Goal: Task Accomplishment & Management: Manage account settings

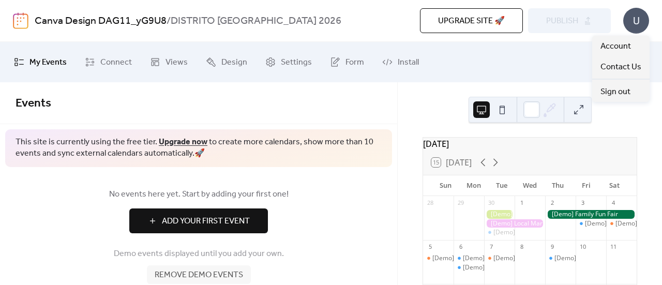
click at [637, 20] on div "U" at bounding box center [637, 21] width 26 height 26
click at [640, 21] on div "U" at bounding box center [637, 21] width 26 height 26
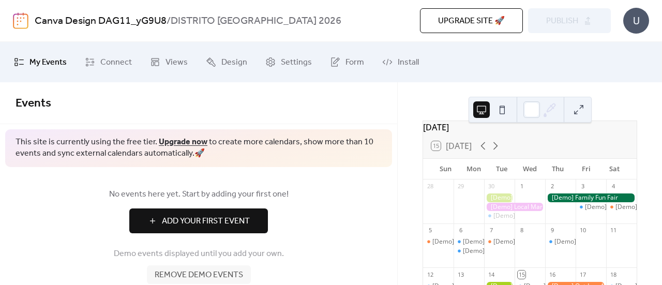
scroll to position [16, 0]
click at [498, 151] on icon at bounding box center [496, 147] width 5 height 8
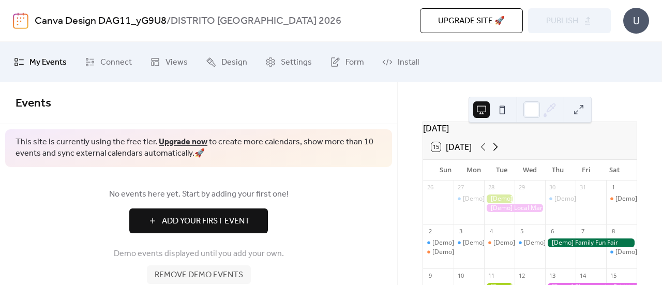
click at [498, 151] on icon at bounding box center [496, 147] width 5 height 8
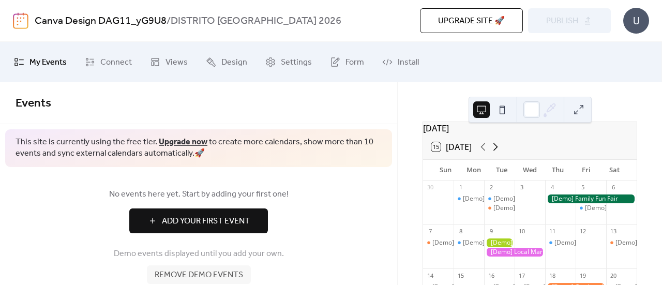
click at [498, 151] on icon at bounding box center [496, 147] width 5 height 8
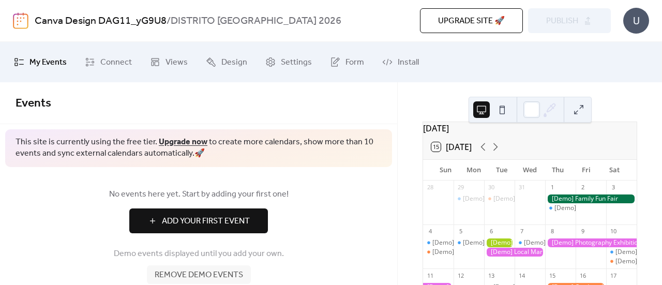
click at [581, 109] on button at bounding box center [579, 109] width 17 height 17
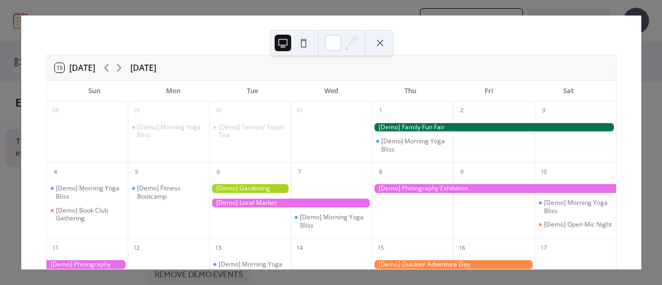
click at [380, 45] on button at bounding box center [380, 43] width 17 height 17
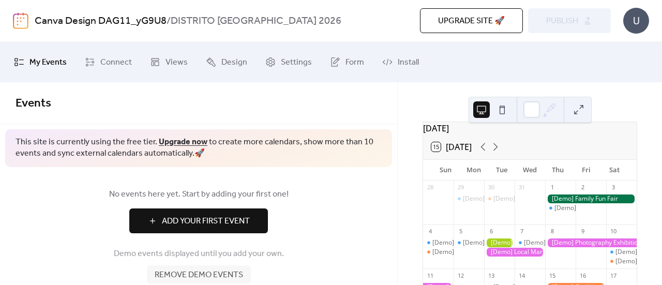
click at [582, 111] on button at bounding box center [579, 109] width 17 height 17
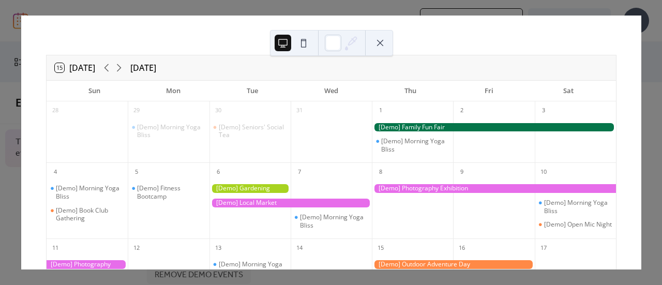
click at [268, 188] on div at bounding box center [250, 188] width 81 height 9
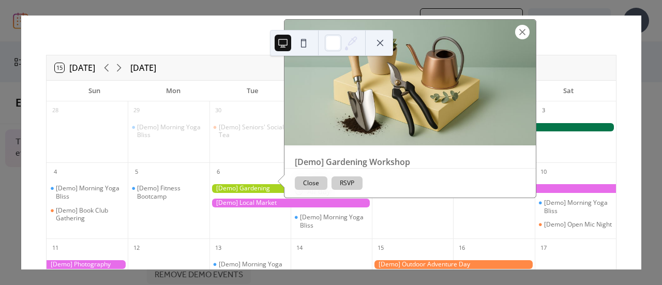
click at [528, 37] on div at bounding box center [523, 32] width 14 height 14
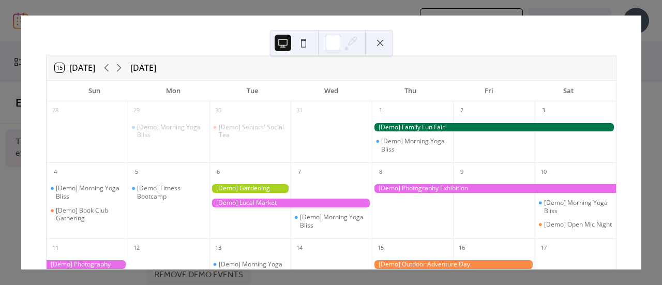
click at [270, 190] on div at bounding box center [250, 188] width 81 height 9
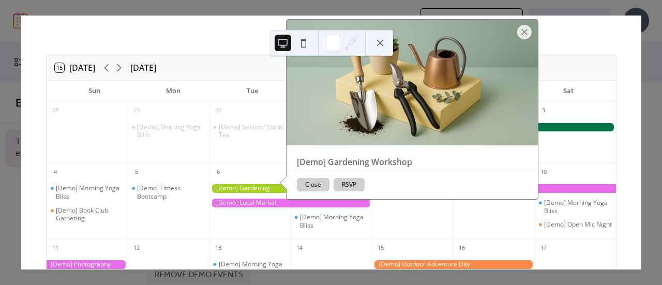
click at [320, 192] on button "Close" at bounding box center [313, 184] width 33 height 13
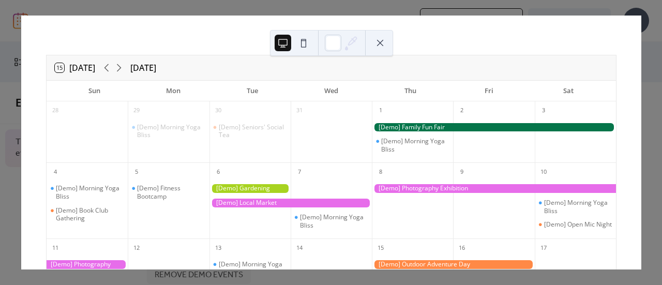
click at [274, 186] on div at bounding box center [250, 188] width 81 height 9
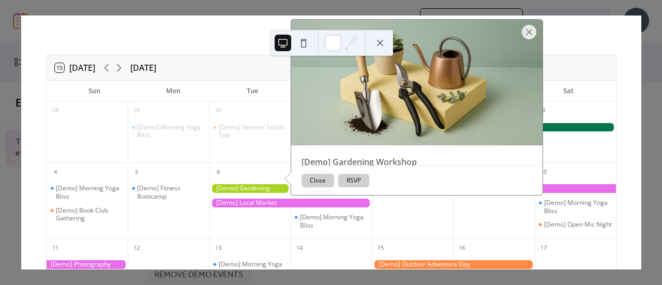
click at [380, 42] on button at bounding box center [380, 43] width 17 height 17
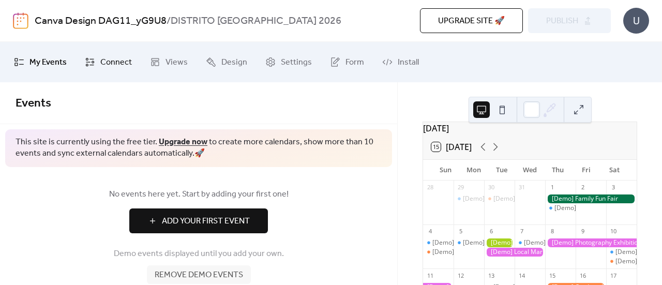
click at [104, 60] on span "Connect" at bounding box center [116, 62] width 32 height 17
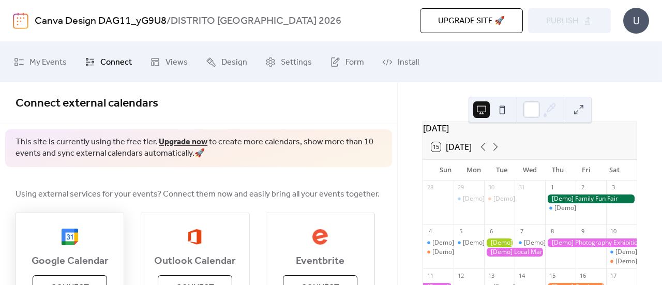
click at [111, 229] on div at bounding box center [70, 238] width 108 height 18
click at [80, 284] on span "Connect" at bounding box center [70, 288] width 38 height 12
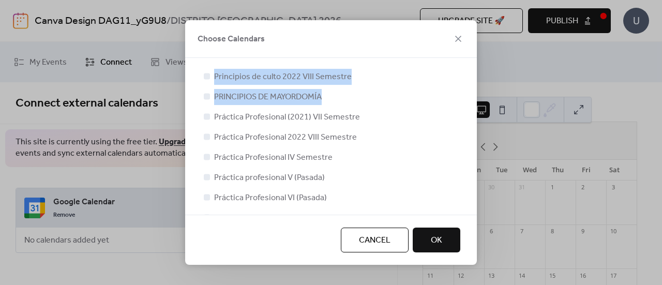
drag, startPoint x: 478, startPoint y: 90, endPoint x: 451, endPoint y: 28, distance: 66.7
click at [451, 28] on div "Choose Calendars Principios de culto 2022 VIII Semestre PRINCIPIOS DE MAYORDOMÍ…" at bounding box center [331, 142] width 292 height 245
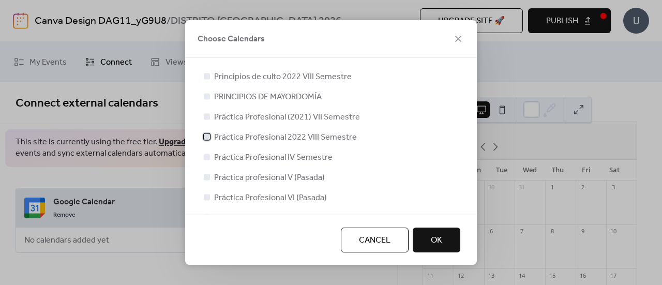
click at [246, 139] on span "Práctica Profesional 2022 VIII Semestre" at bounding box center [285, 137] width 143 height 12
click at [204, 134] on div at bounding box center [207, 137] width 6 height 6
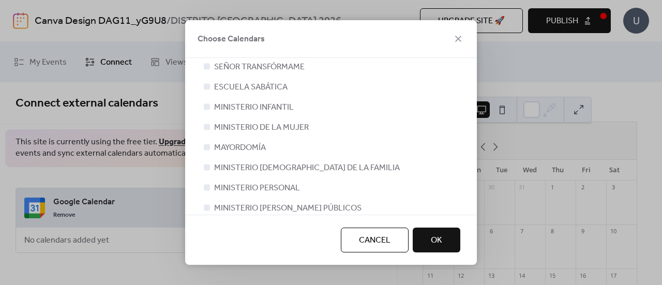
scroll to position [820, 0]
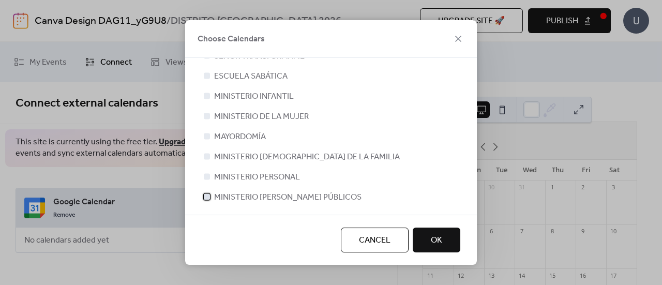
click at [208, 196] on div at bounding box center [207, 197] width 6 height 6
click at [205, 177] on div at bounding box center [207, 176] width 6 height 6
click at [205, 175] on div at bounding box center [207, 176] width 6 height 6
click at [204, 176] on div at bounding box center [207, 176] width 6 height 6
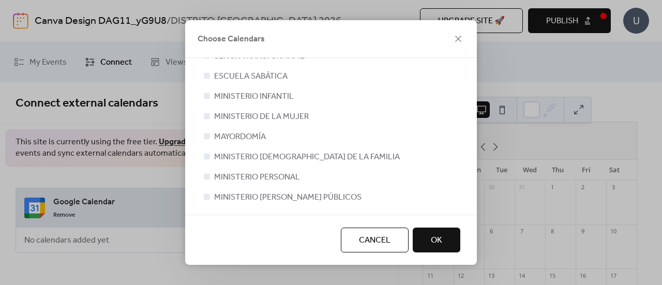
click at [204, 176] on div at bounding box center [207, 176] width 6 height 6
click at [205, 156] on div at bounding box center [207, 156] width 6 height 6
click at [205, 195] on icon at bounding box center [207, 197] width 4 height 4
click at [205, 175] on div at bounding box center [207, 176] width 6 height 6
click at [206, 155] on div at bounding box center [207, 156] width 6 height 6
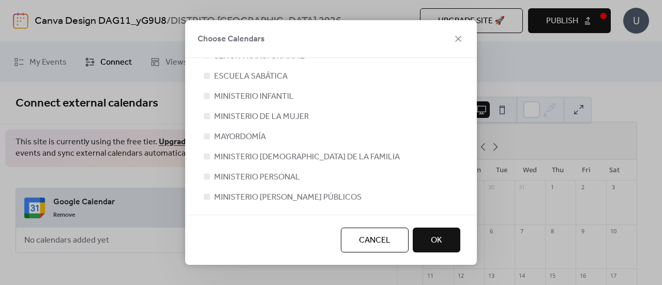
click at [430, 240] on button "OK" at bounding box center [437, 240] width 48 height 25
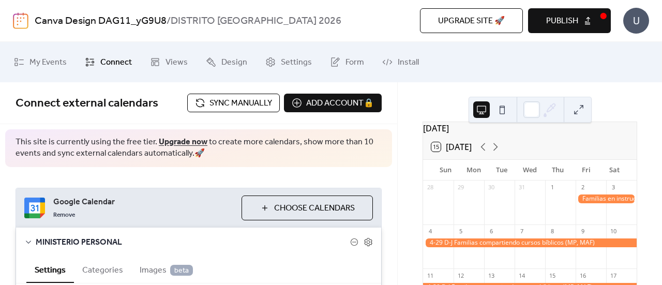
drag, startPoint x: 393, startPoint y: 149, endPoint x: 393, endPoint y: 161, distance: 12.9
click at [393, 161] on div "Connect external calendars Sync manually Add account 🔒 🔒 This site is currently…" at bounding box center [198, 183] width 397 height 203
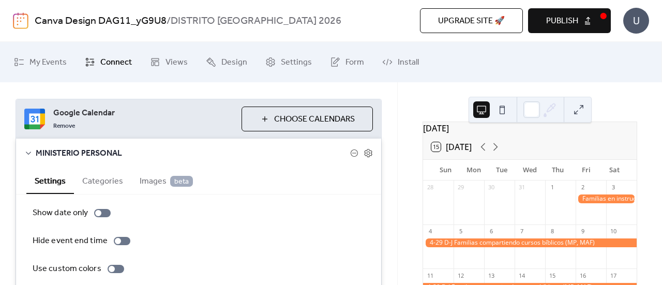
scroll to position [87, 0]
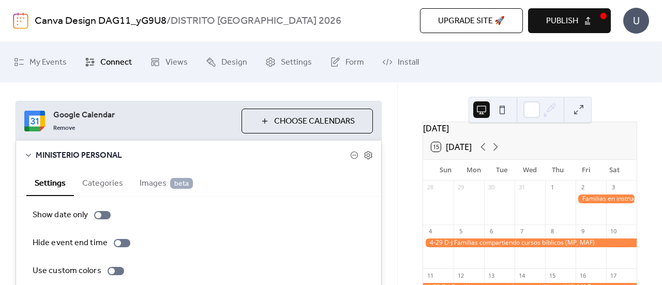
click at [261, 118] on button "Choose Calendars" at bounding box center [307, 121] width 131 height 25
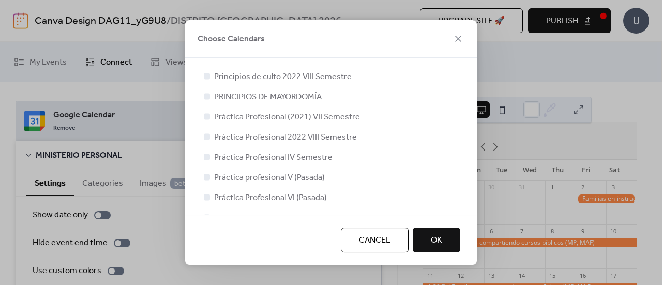
scroll to position [820, 0]
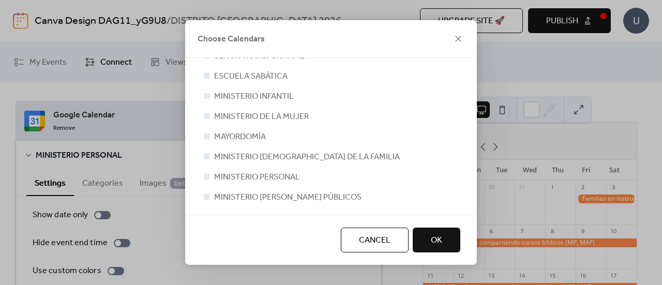
click at [208, 155] on div at bounding box center [207, 156] width 6 height 6
drag, startPoint x: 208, startPoint y: 155, endPoint x: 208, endPoint y: 173, distance: 18.6
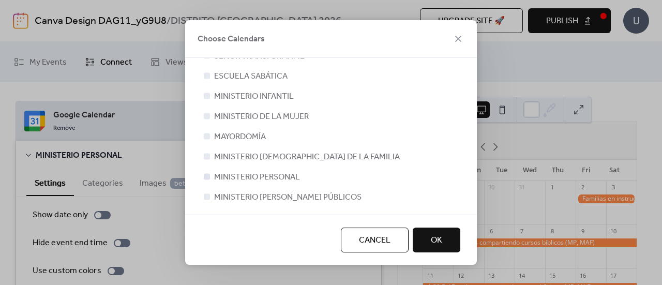
click at [208, 157] on div at bounding box center [207, 156] width 6 height 6
click at [204, 115] on div at bounding box center [207, 116] width 6 height 6
click at [441, 242] on span "OK" at bounding box center [436, 240] width 11 height 12
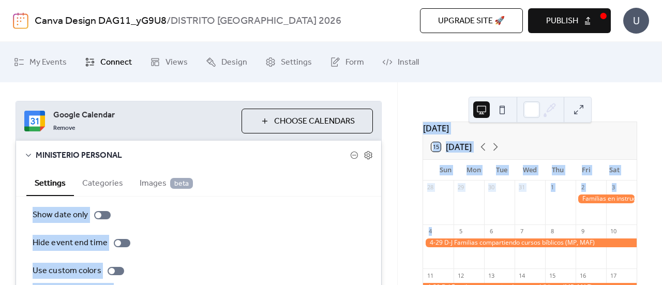
drag, startPoint x: 391, startPoint y: 175, endPoint x: 410, endPoint y: 274, distance: 100.1
click at [410, 274] on div "My Events Connect Views Design Settings Form Install Connect Connect external c…" at bounding box center [331, 163] width 662 height 243
click at [391, 210] on div "Google Calendar Remove Choose Calendars MINISTERIO PERSONAL Settings Categories…" at bounding box center [198, 218] width 397 height 277
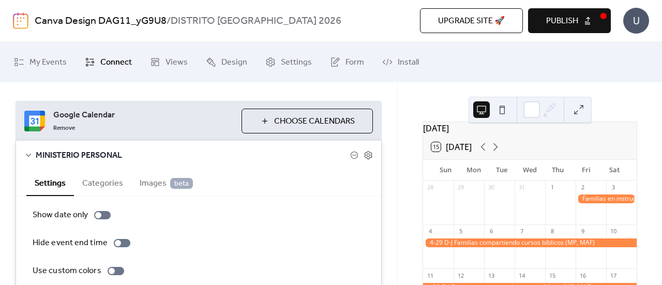
click at [578, 115] on button at bounding box center [579, 109] width 17 height 17
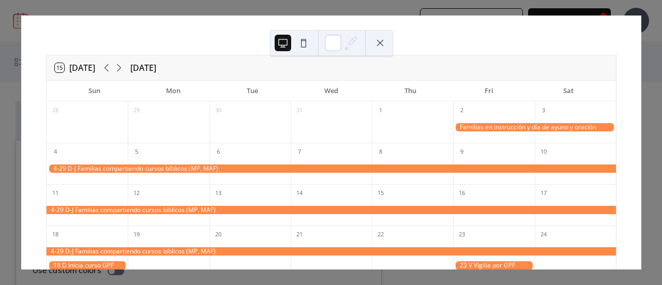
scroll to position [14, 0]
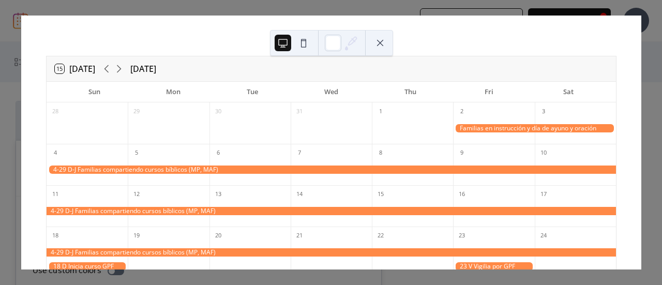
click at [21, 57] on div "15 [DATE] [DATE] Sun Mon Tue Wed Thu Fri Sat 28 29 30 31 1 2 3 4 5 6 7 8 9 10 1…" at bounding box center [331, 143] width 621 height 254
click at [376, 40] on button at bounding box center [380, 43] width 17 height 17
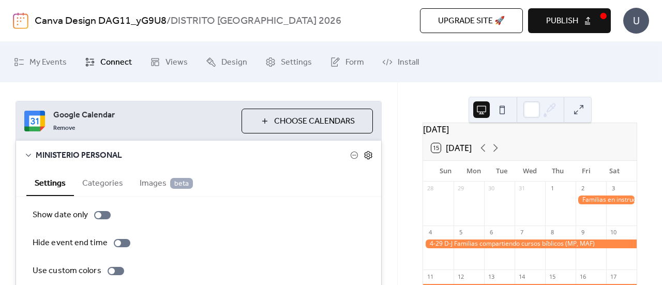
click at [368, 153] on icon at bounding box center [368, 155] width 9 height 9
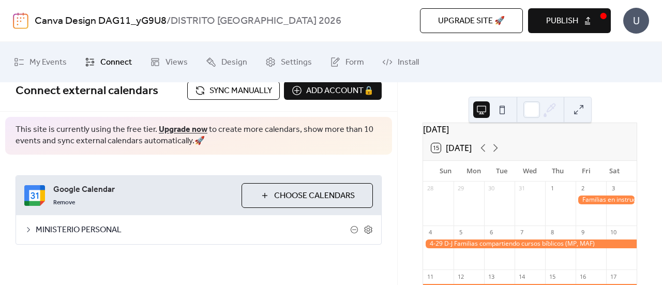
click at [320, 196] on span "Choose Calendars" at bounding box center [314, 196] width 81 height 12
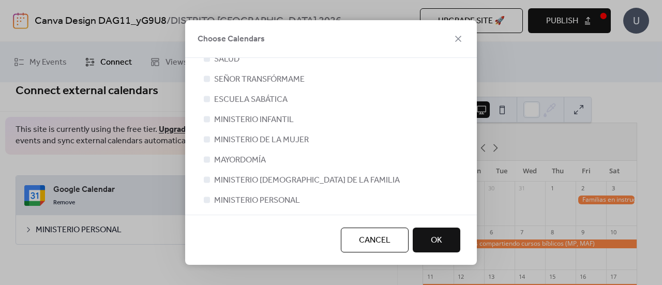
scroll to position [820, 0]
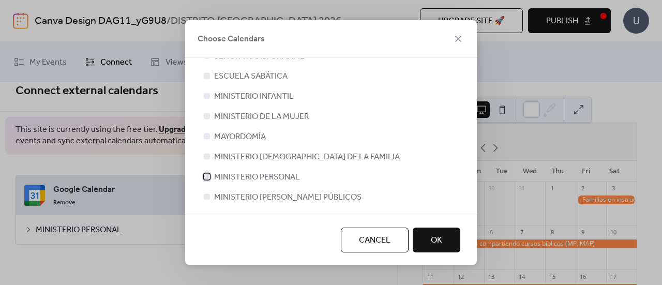
click at [205, 175] on icon at bounding box center [207, 176] width 4 height 4
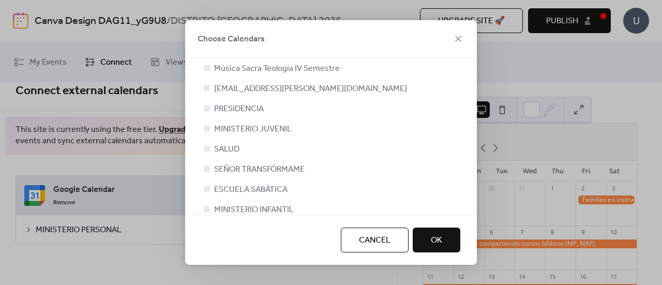
scroll to position [705, 0]
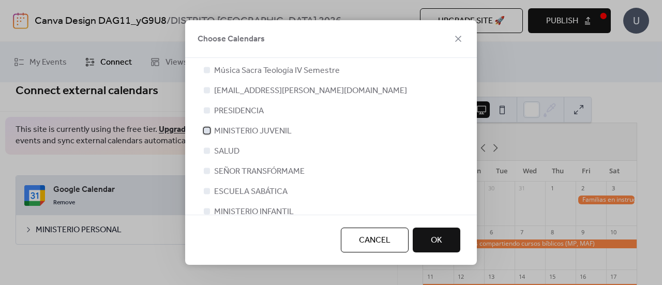
click at [204, 129] on div at bounding box center [207, 130] width 6 height 6
click at [431, 238] on button "OK" at bounding box center [437, 240] width 48 height 25
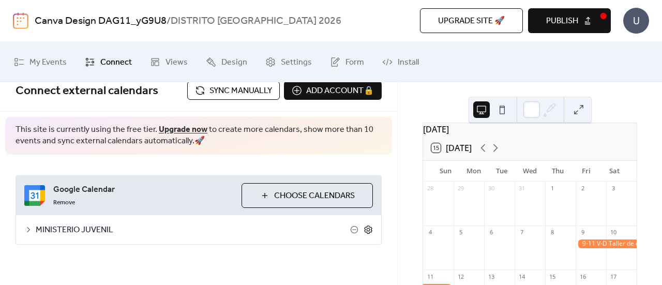
click at [364, 229] on icon at bounding box center [368, 229] width 9 height 9
